Goal: Browse casually: Explore the website without a specific task or goal

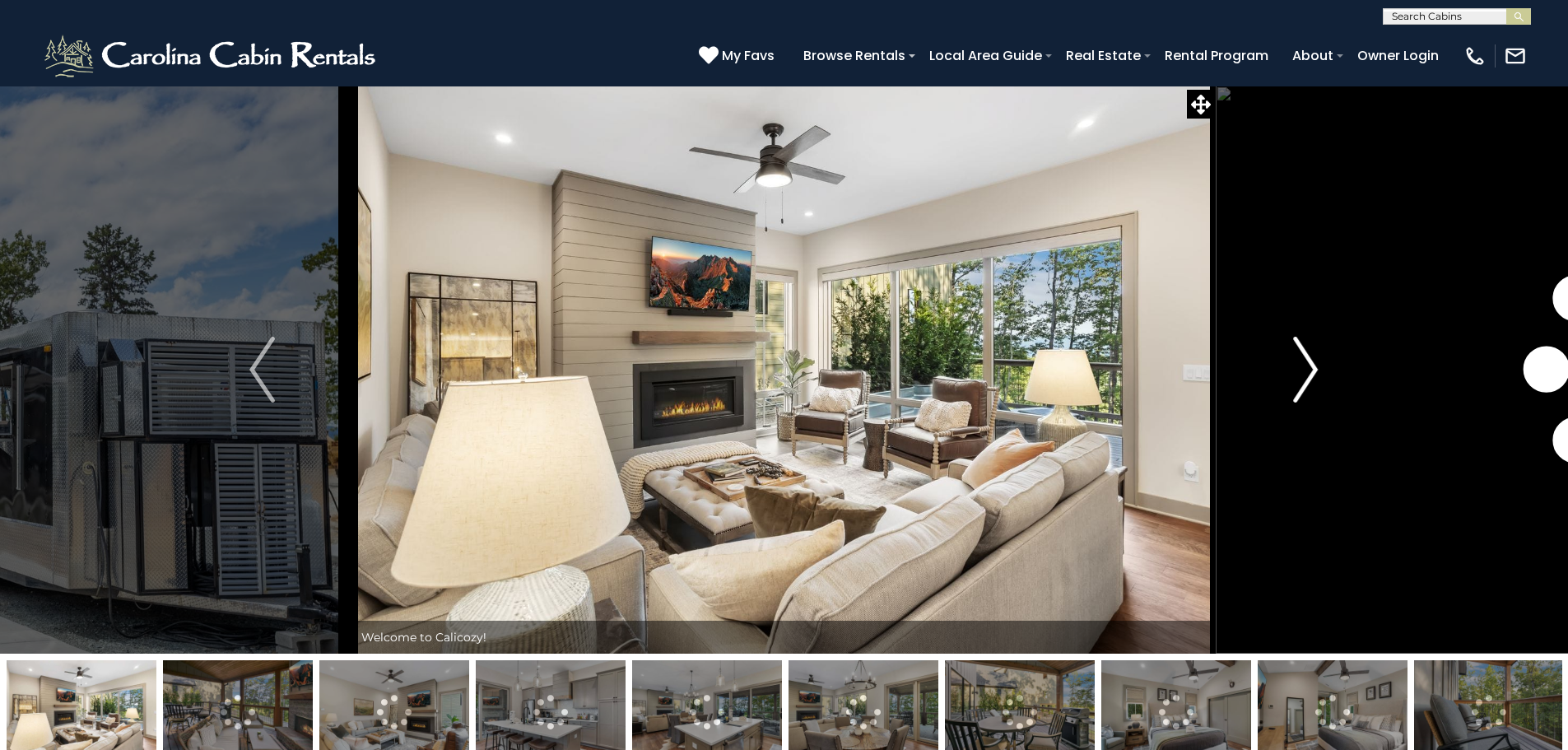
click at [1306, 366] on img "Next" at bounding box center [1306, 370] width 25 height 66
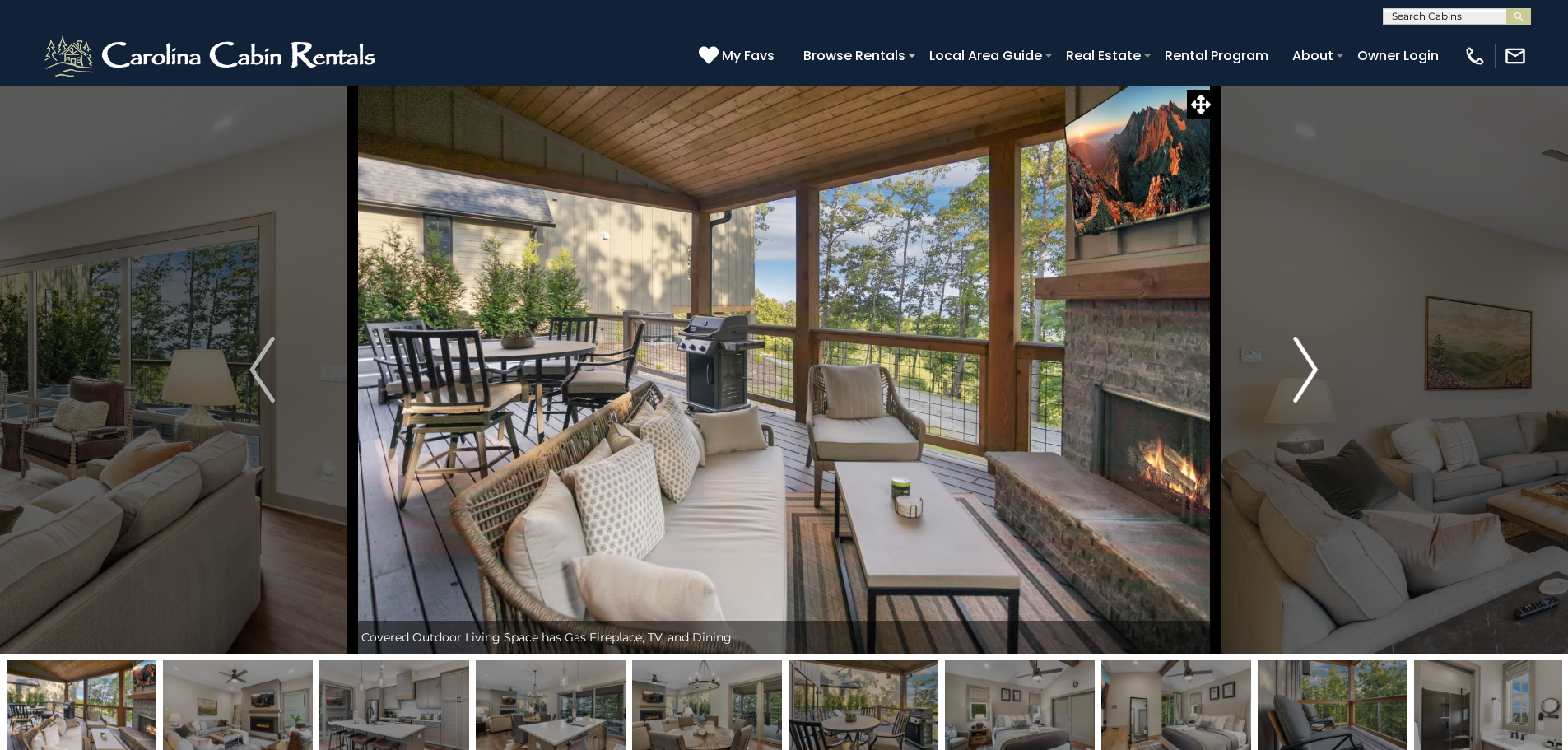
click at [1306, 366] on img "Next" at bounding box center [1306, 370] width 25 height 66
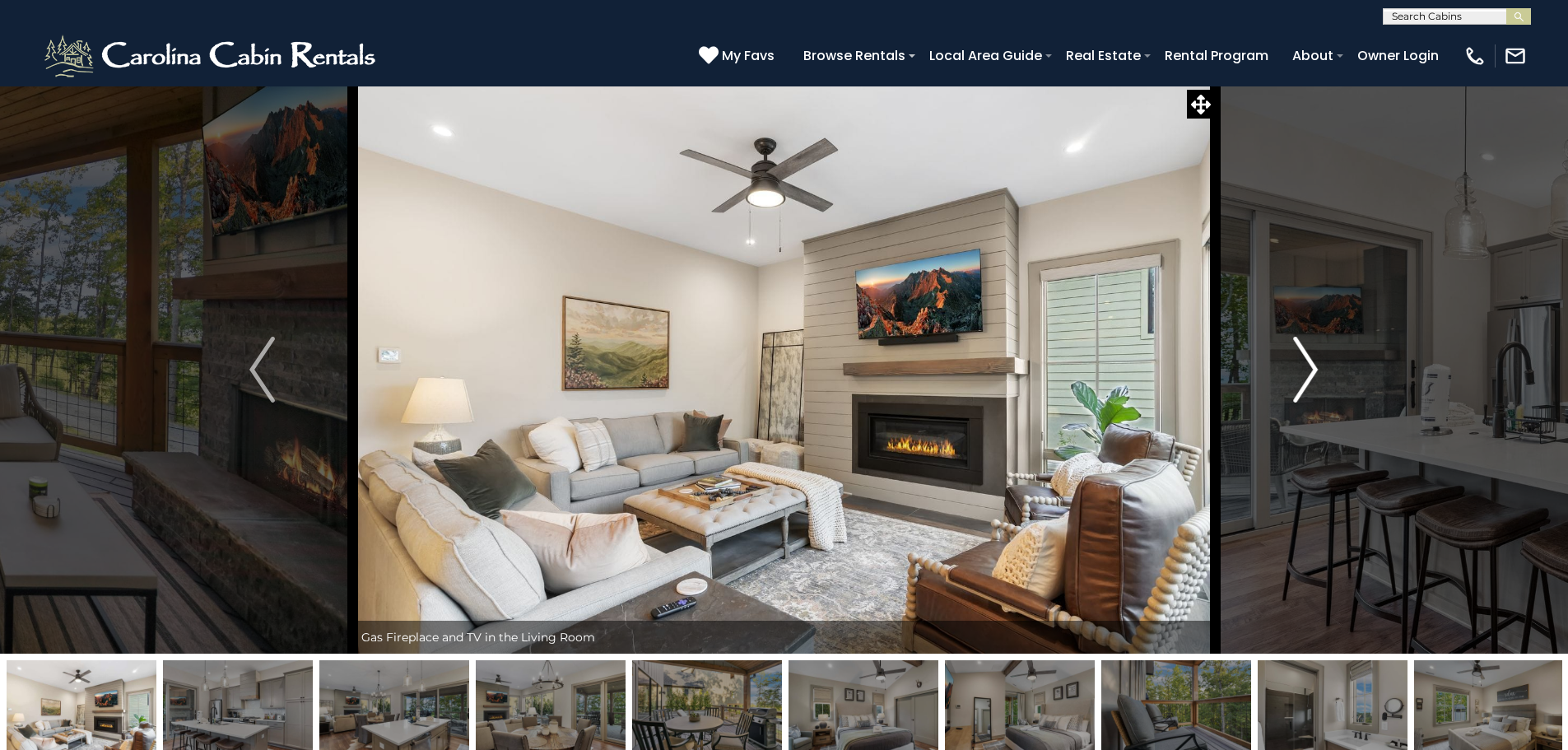
click at [1306, 366] on img "Next" at bounding box center [1306, 370] width 25 height 66
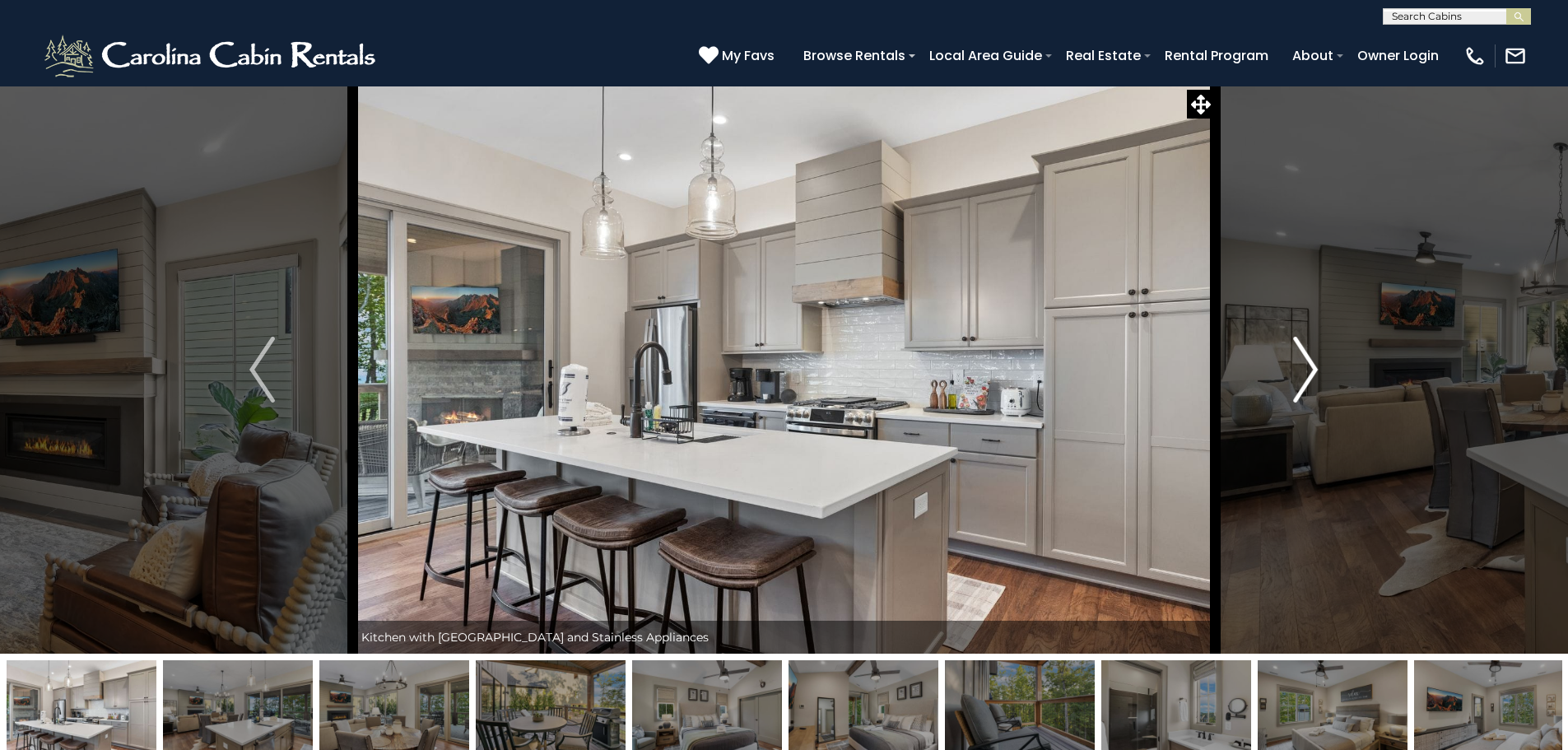
click at [1306, 366] on img "Next" at bounding box center [1306, 370] width 25 height 66
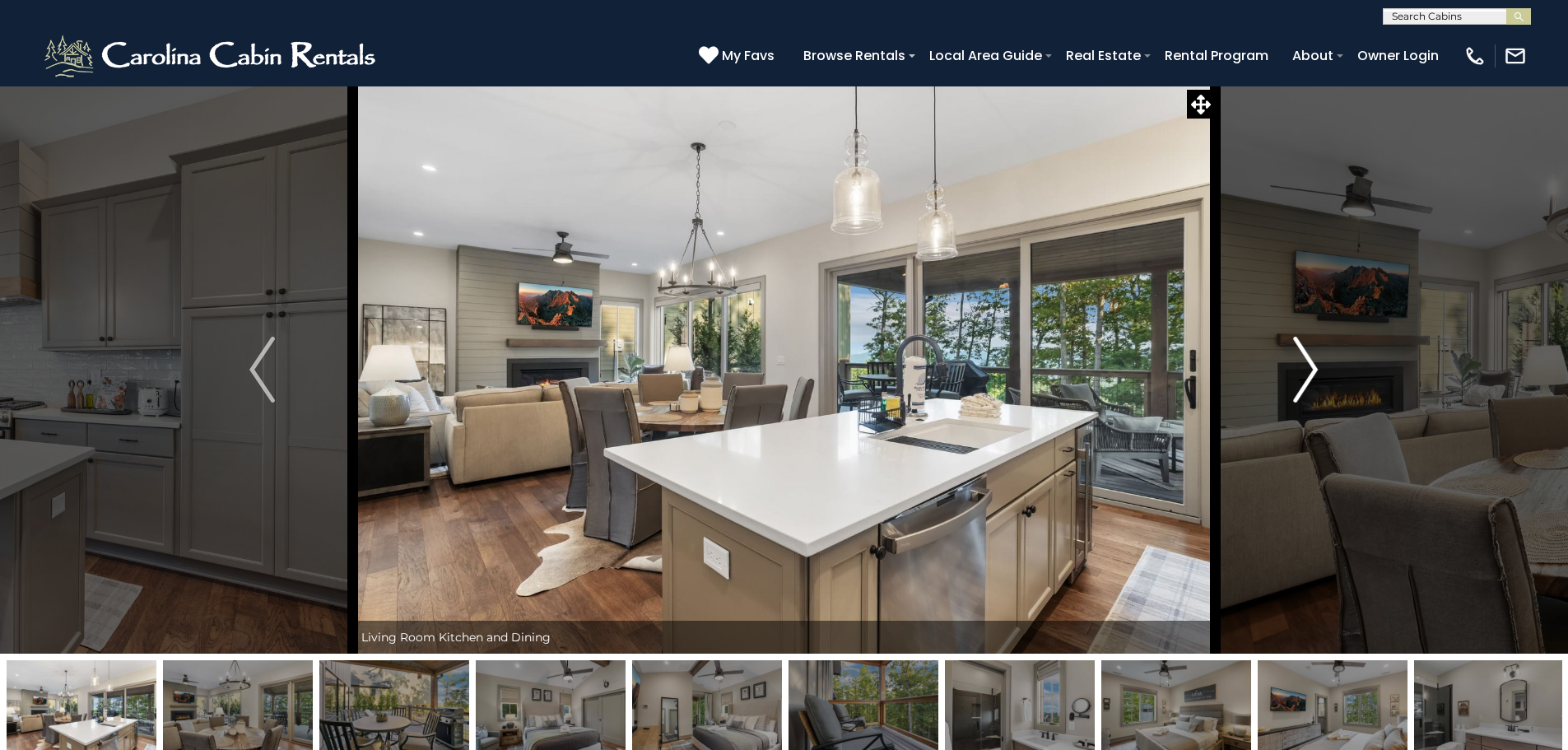
click at [1306, 366] on img "Next" at bounding box center [1306, 370] width 25 height 66
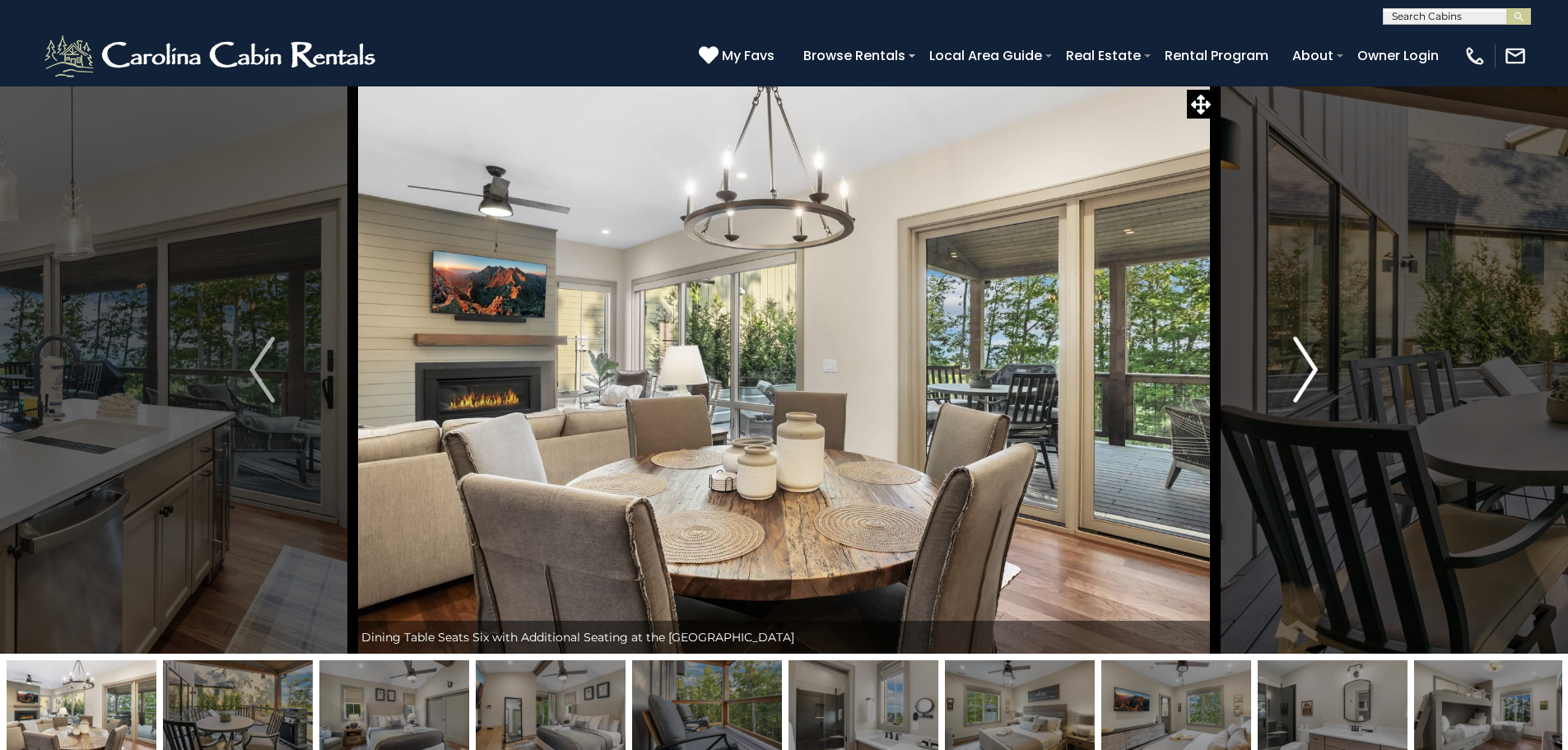
click at [1306, 366] on img "Next" at bounding box center [1306, 370] width 25 height 66
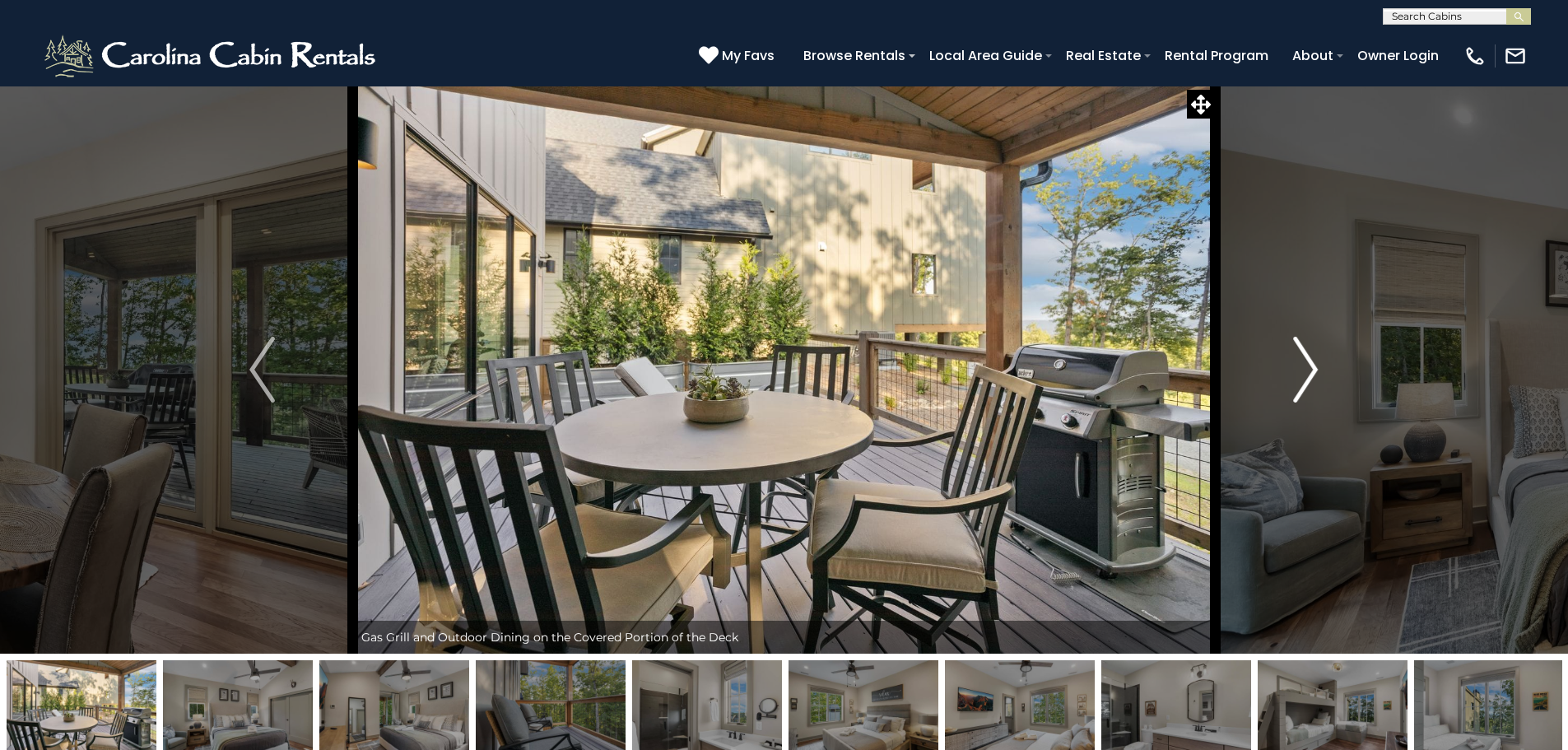
click at [1306, 366] on img "Next" at bounding box center [1306, 370] width 25 height 66
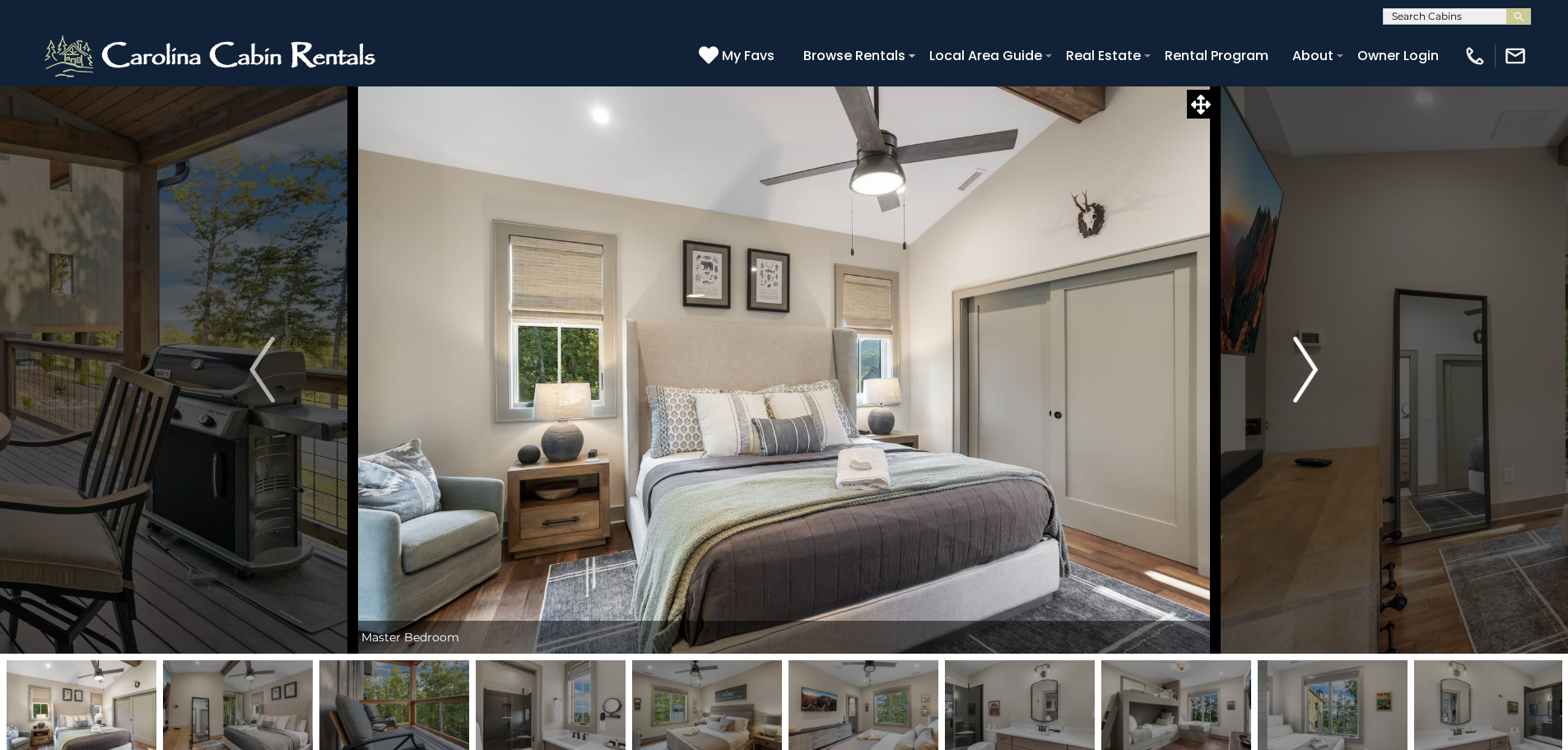
click at [1306, 366] on img "Next" at bounding box center [1306, 370] width 25 height 66
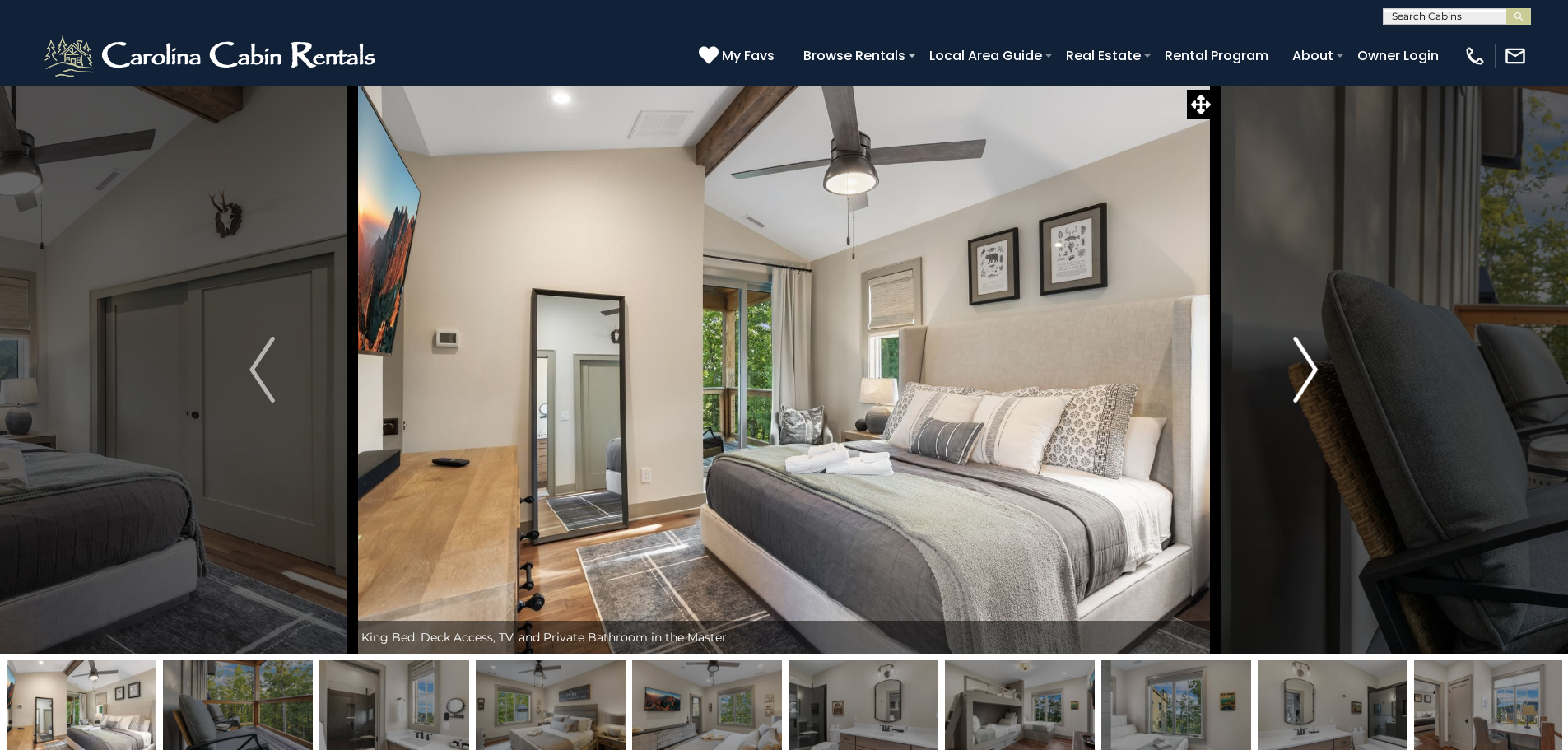
click at [1306, 366] on img "Next" at bounding box center [1306, 370] width 25 height 66
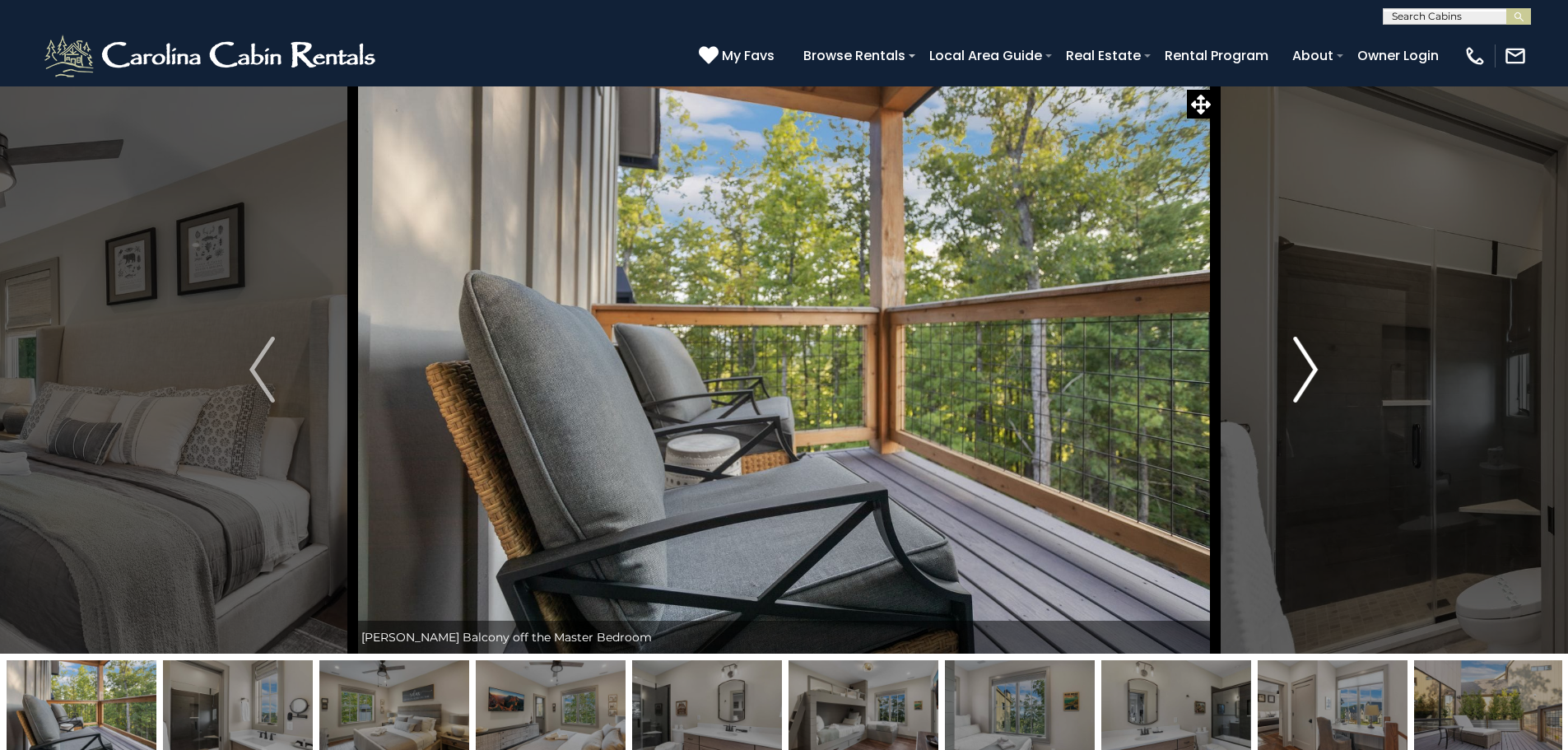
click at [1306, 366] on img "Next" at bounding box center [1306, 370] width 25 height 66
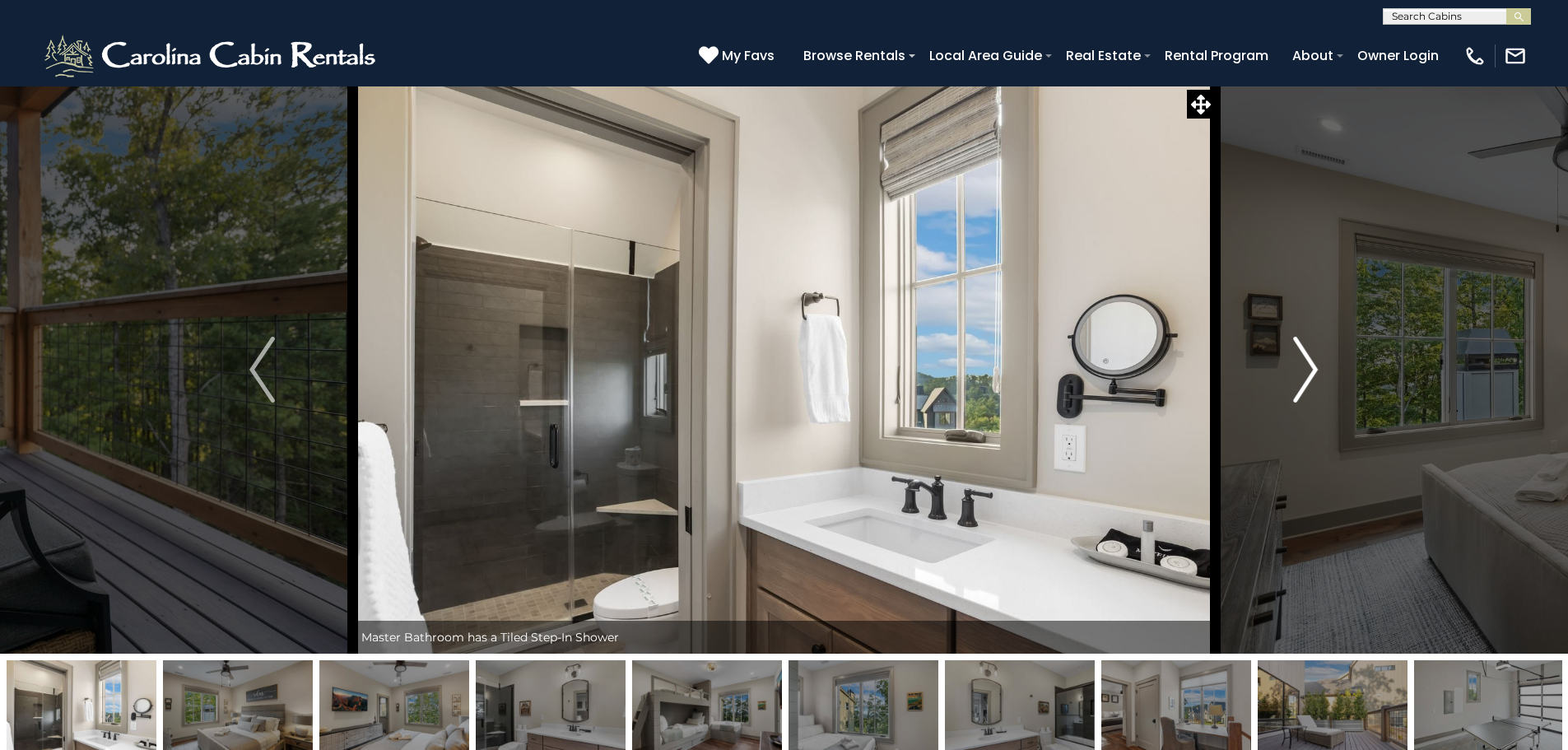
click at [1306, 366] on img "Next" at bounding box center [1306, 370] width 25 height 66
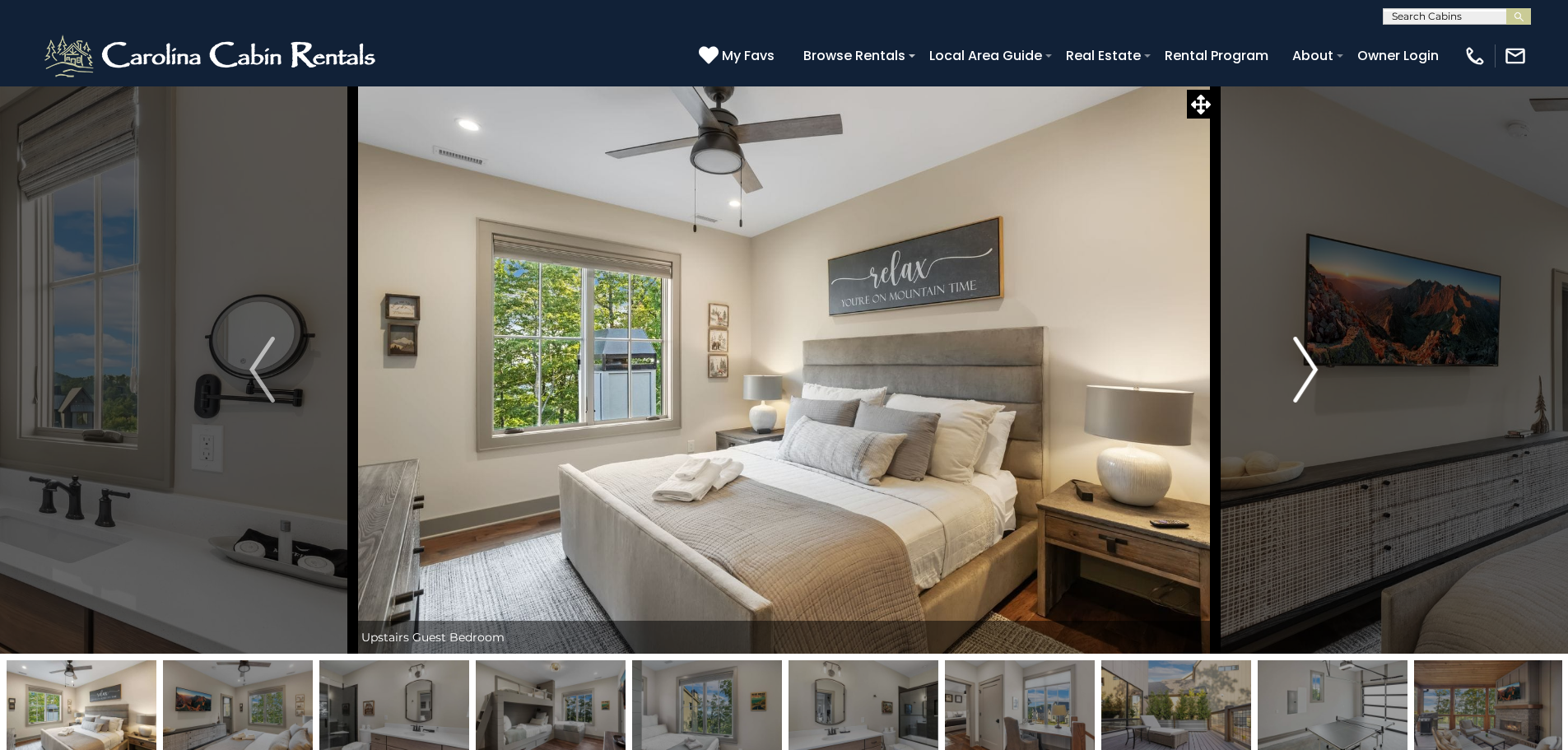
click at [1306, 366] on img "Next" at bounding box center [1306, 370] width 25 height 66
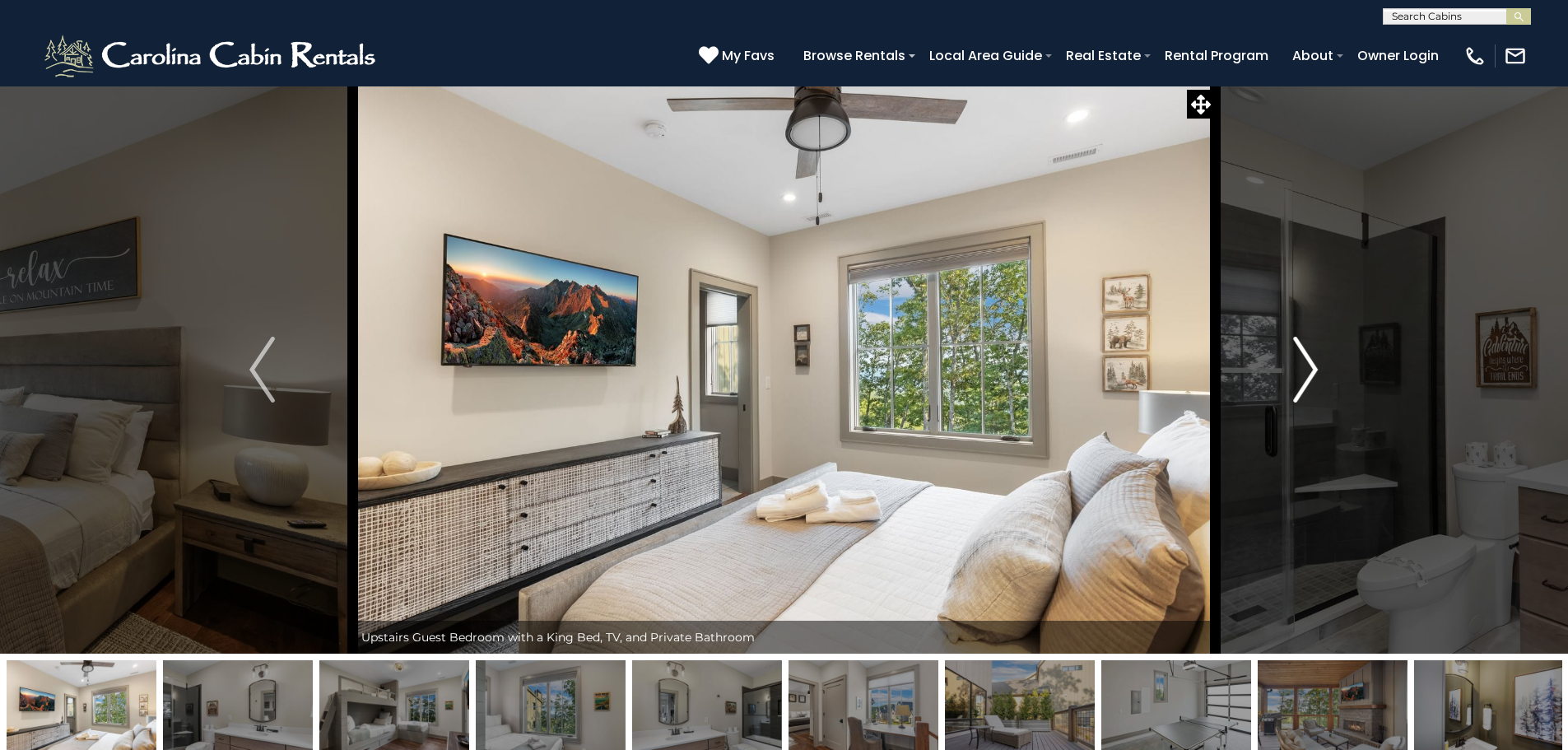
click at [1306, 366] on img "Next" at bounding box center [1306, 370] width 25 height 66
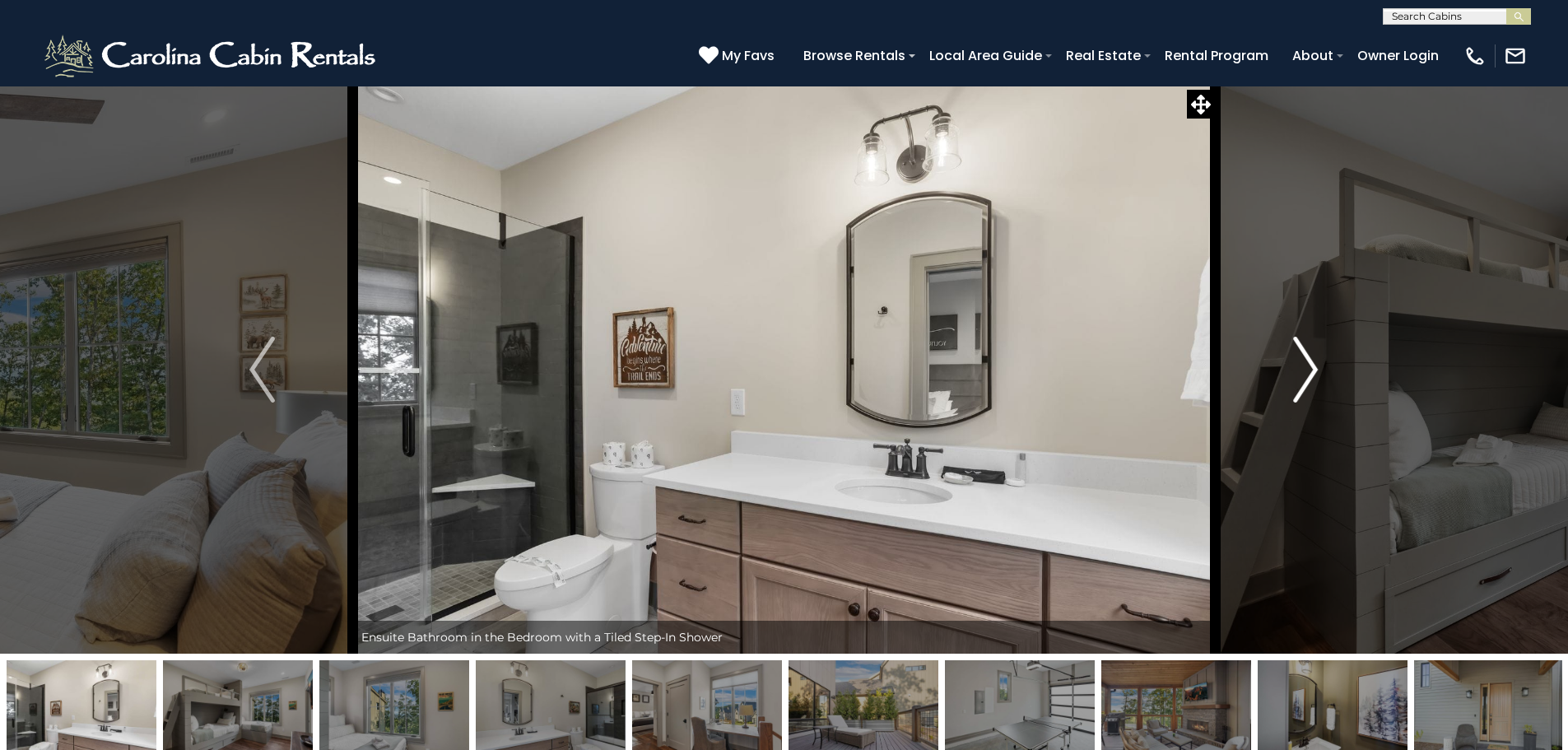
click at [1306, 366] on img "Next" at bounding box center [1306, 370] width 25 height 66
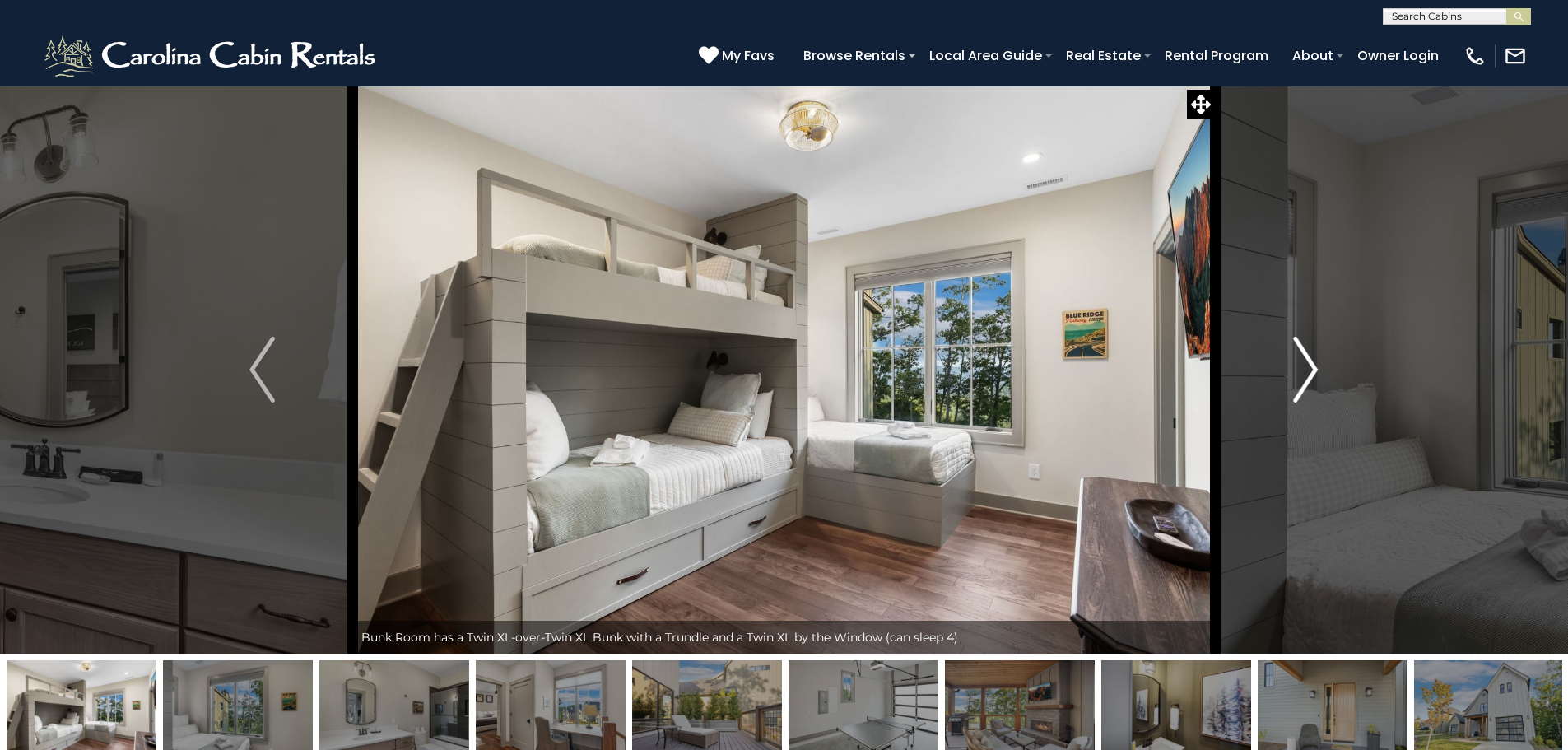
click at [1306, 366] on img "Next" at bounding box center [1306, 370] width 25 height 66
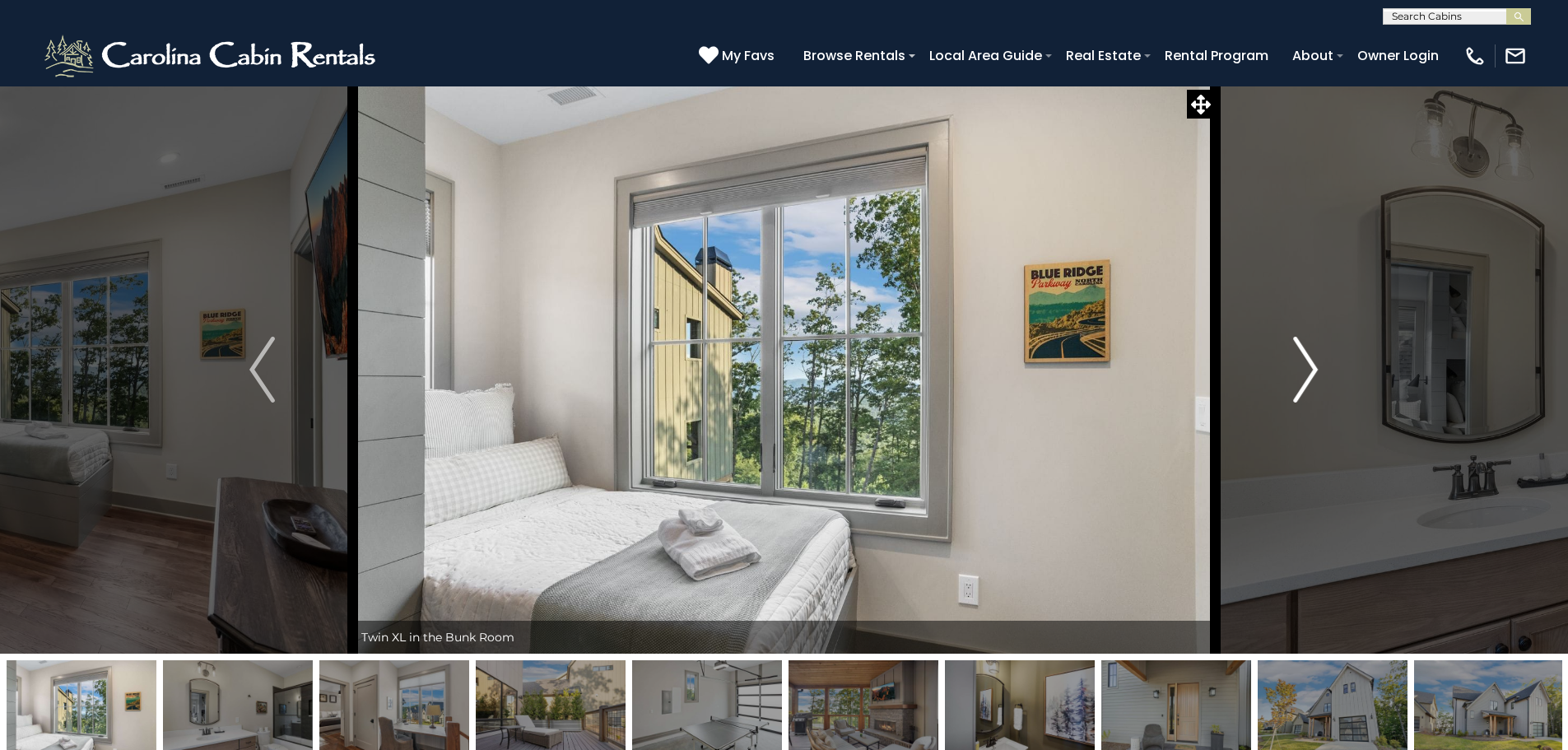
click at [1306, 366] on img "Next" at bounding box center [1306, 370] width 25 height 66
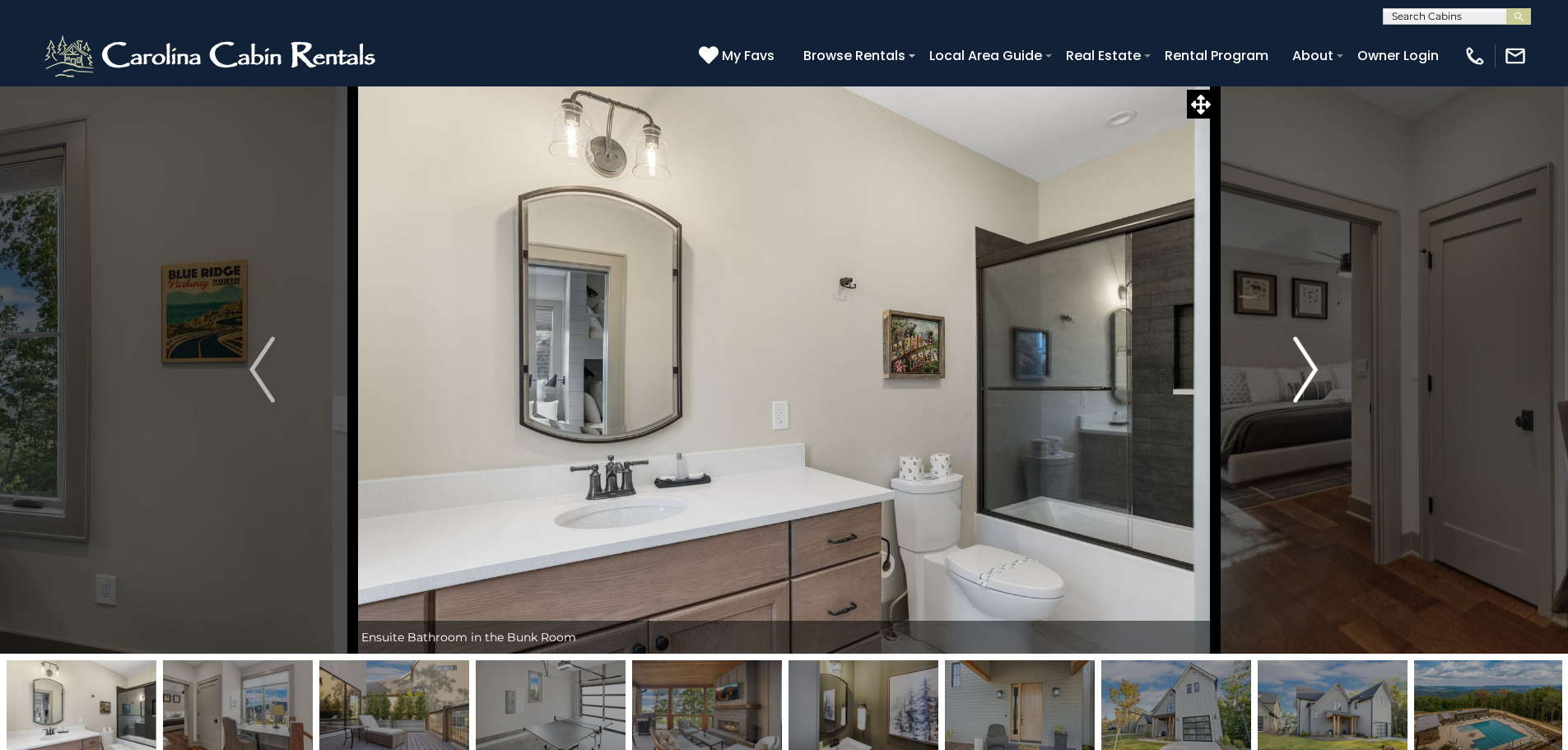
click at [1306, 366] on img "Next" at bounding box center [1306, 370] width 25 height 66
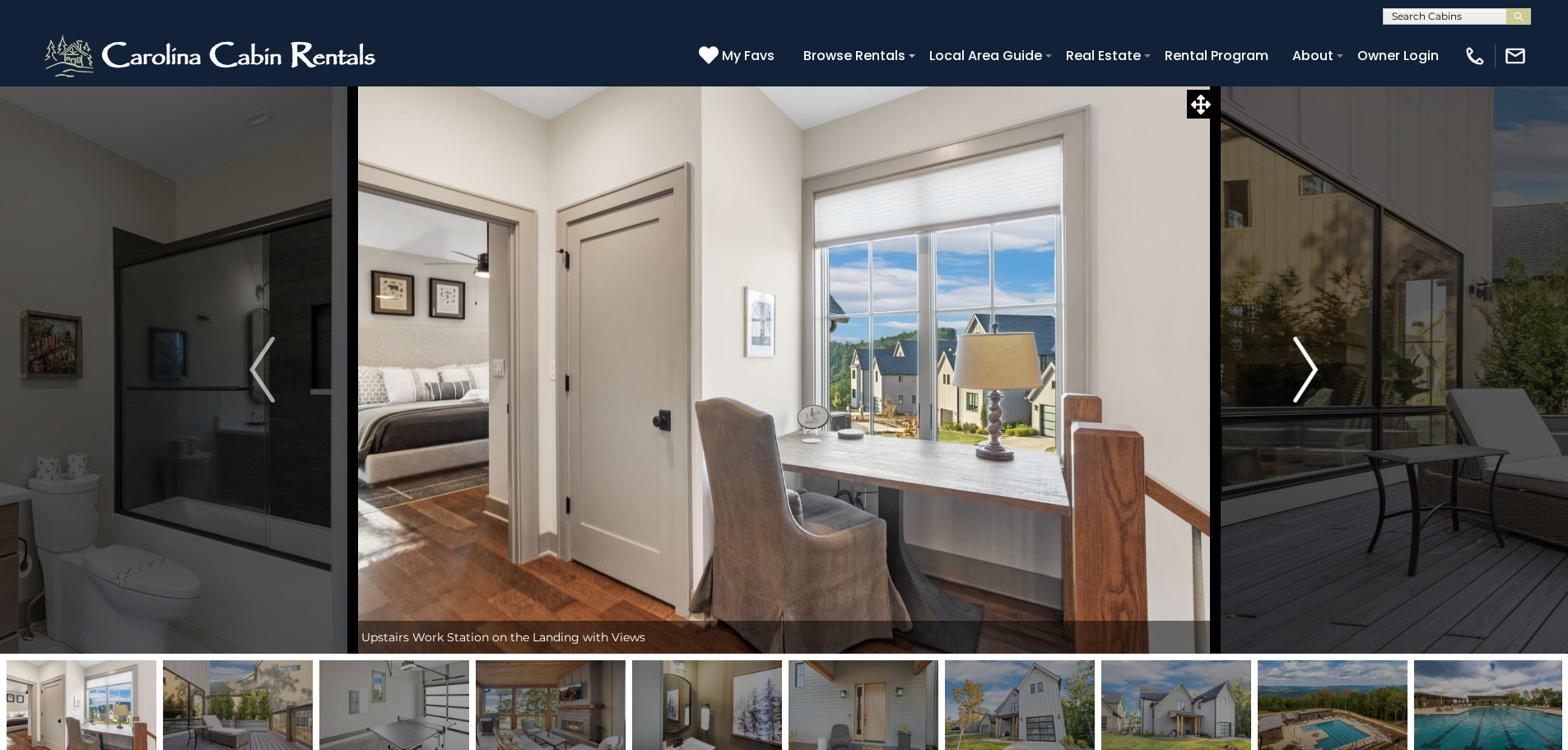
click at [1306, 366] on img "Next" at bounding box center [1306, 370] width 25 height 66
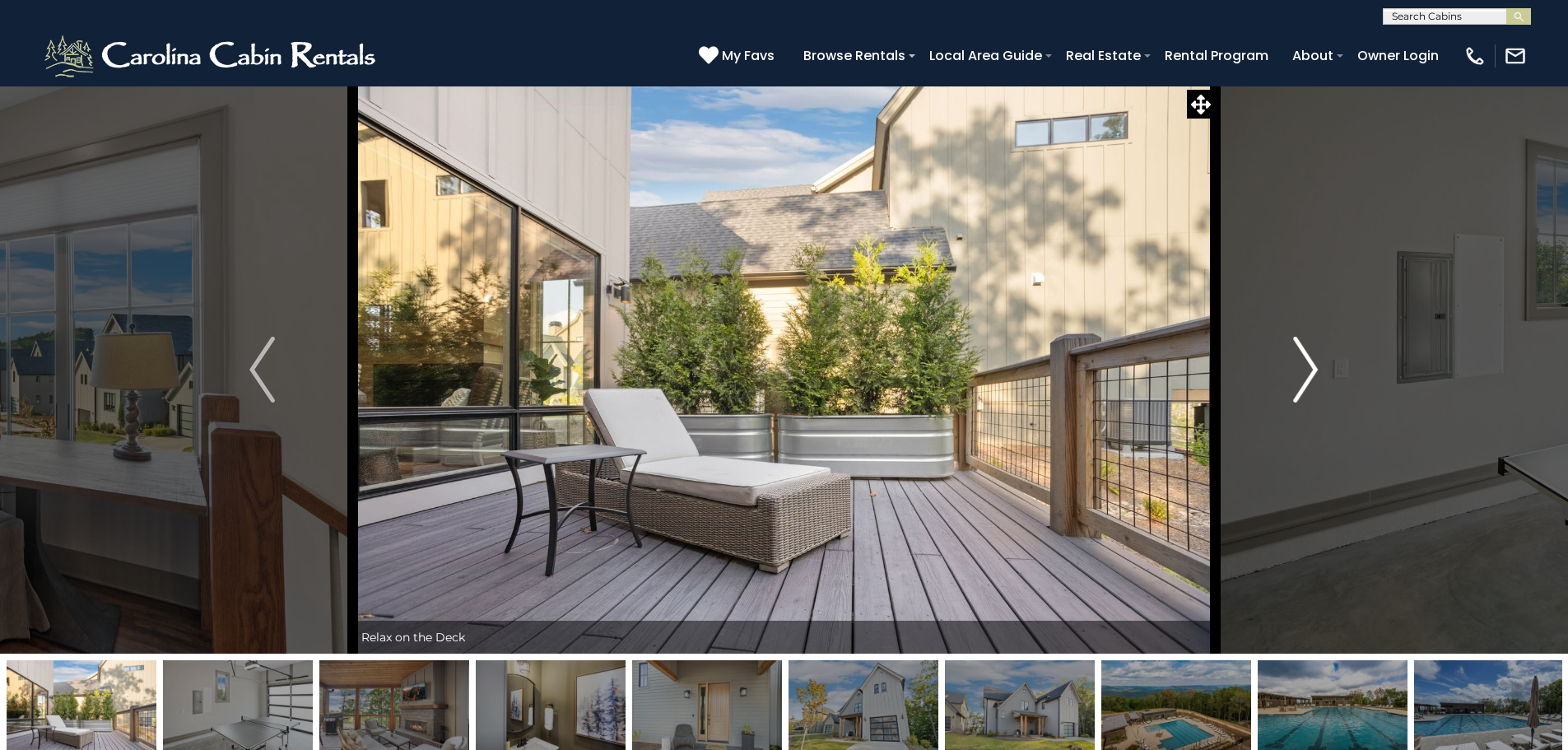
click at [1306, 366] on img "Next" at bounding box center [1306, 370] width 25 height 66
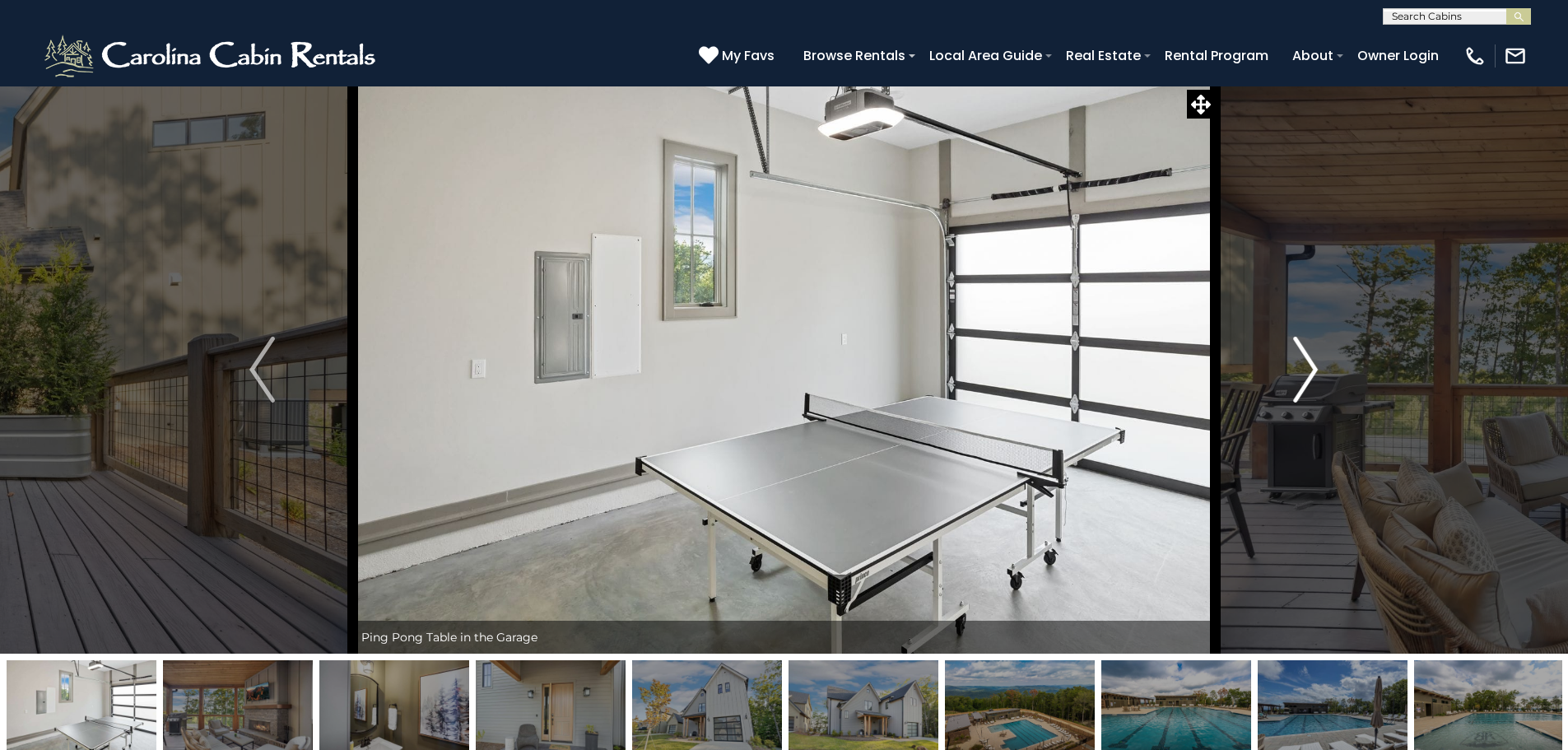
click at [1306, 366] on img "Next" at bounding box center [1306, 370] width 25 height 66
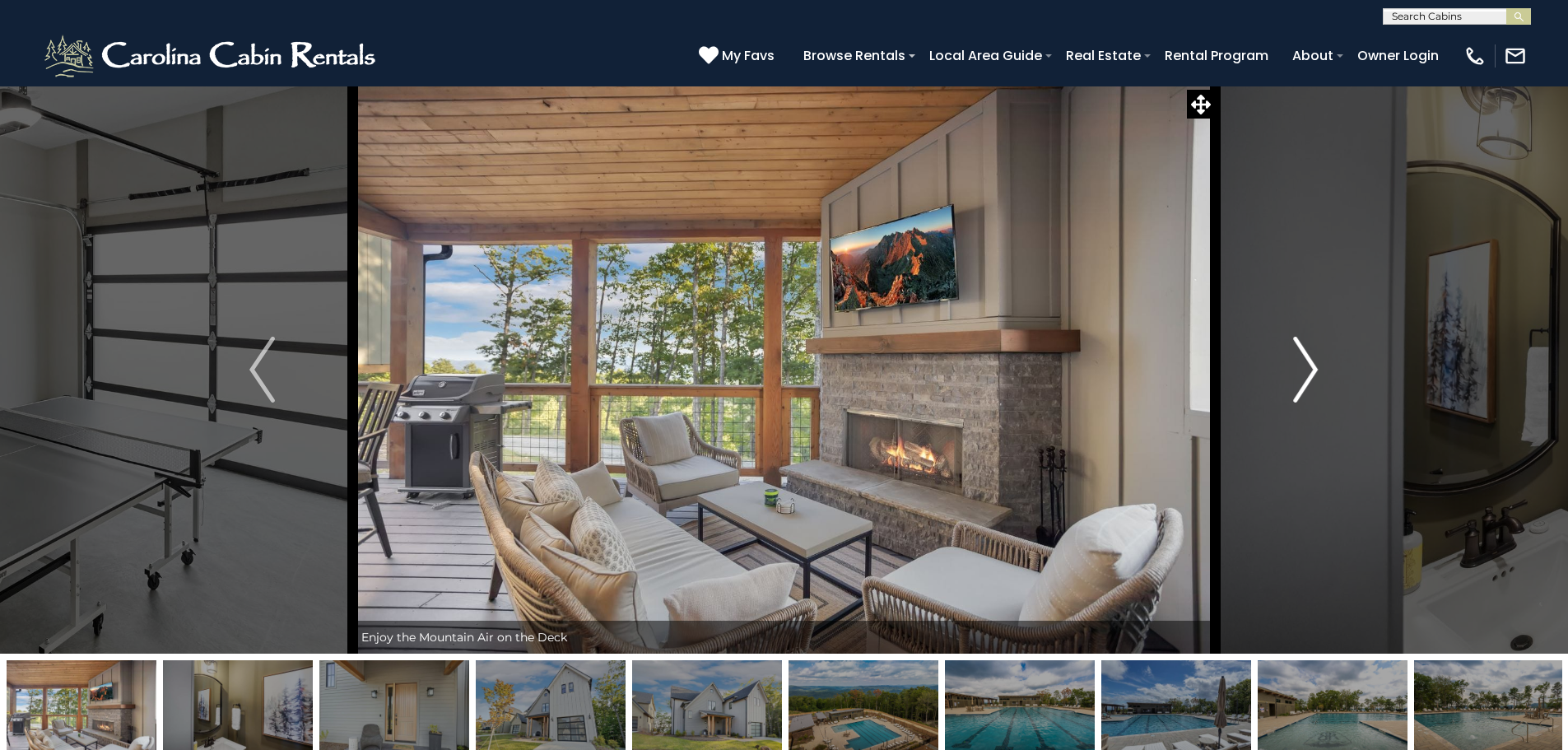
click at [1306, 366] on img "Next" at bounding box center [1306, 370] width 25 height 66
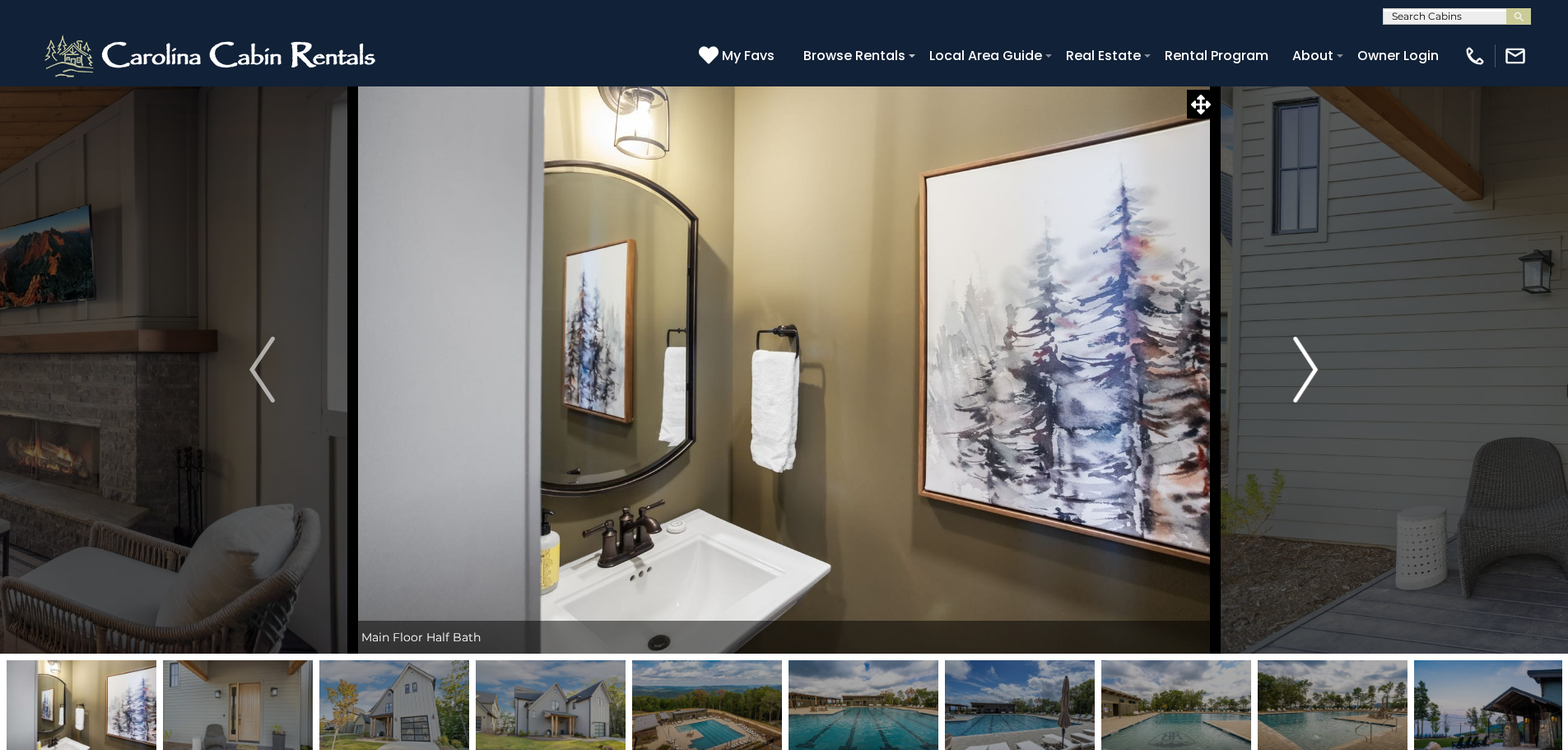
click at [1306, 366] on img "Next" at bounding box center [1306, 370] width 25 height 66
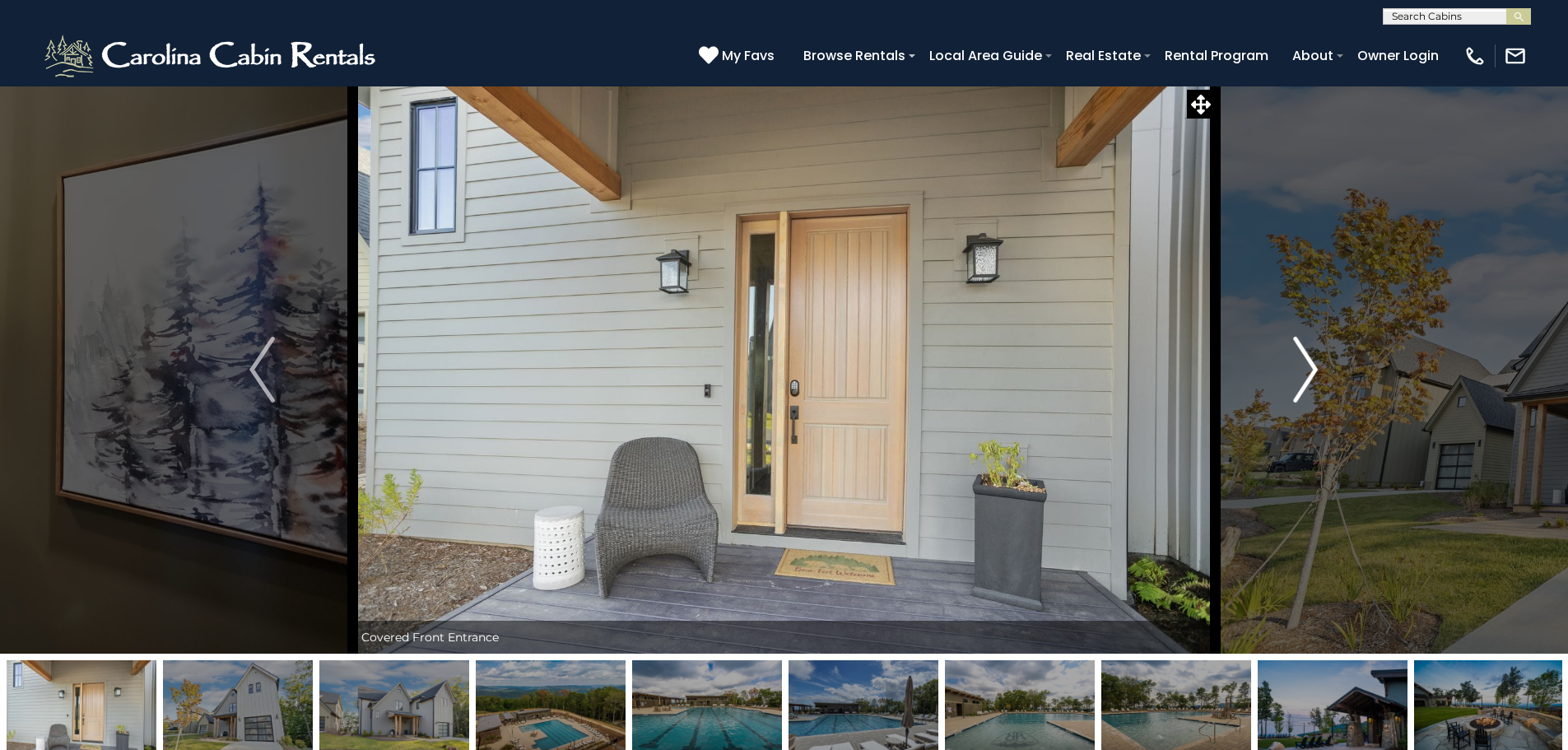
click at [1306, 366] on img "Next" at bounding box center [1306, 370] width 25 height 66
